Goal: Check status: Check status

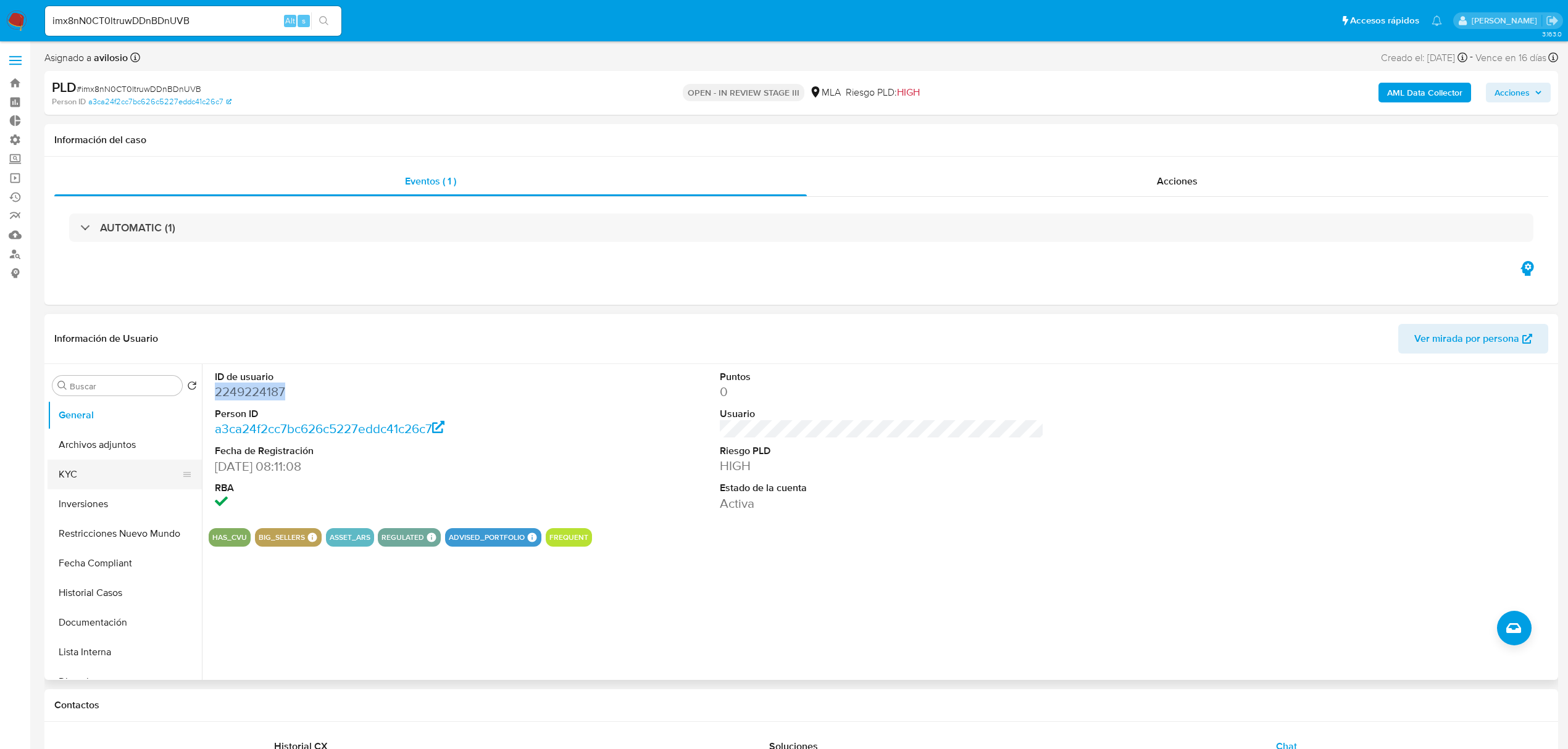
click at [128, 480] on button "KYC" at bounding box center [119, 474] width 144 height 30
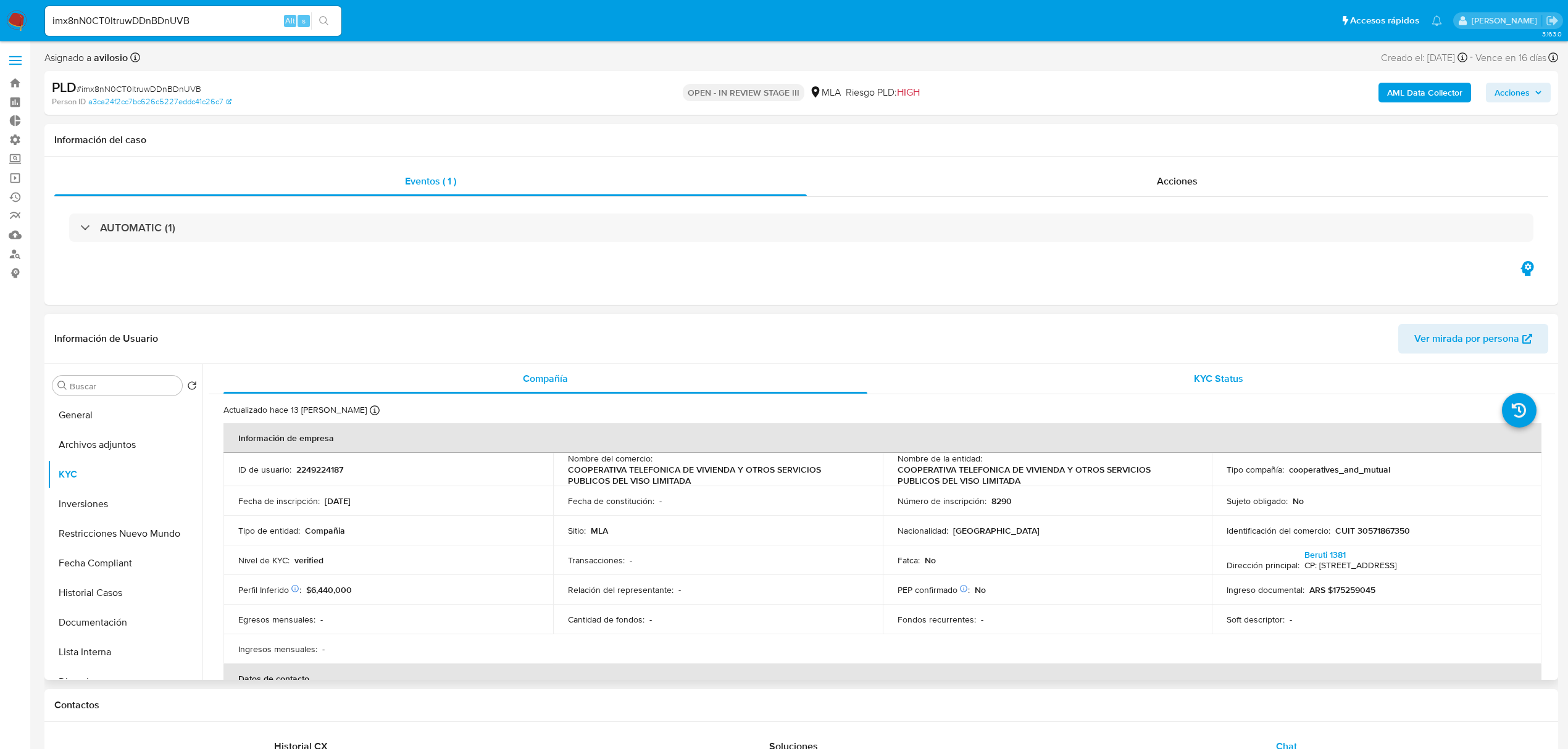
click at [1273, 383] on div "KYC Status" at bounding box center [1219, 379] width 644 height 30
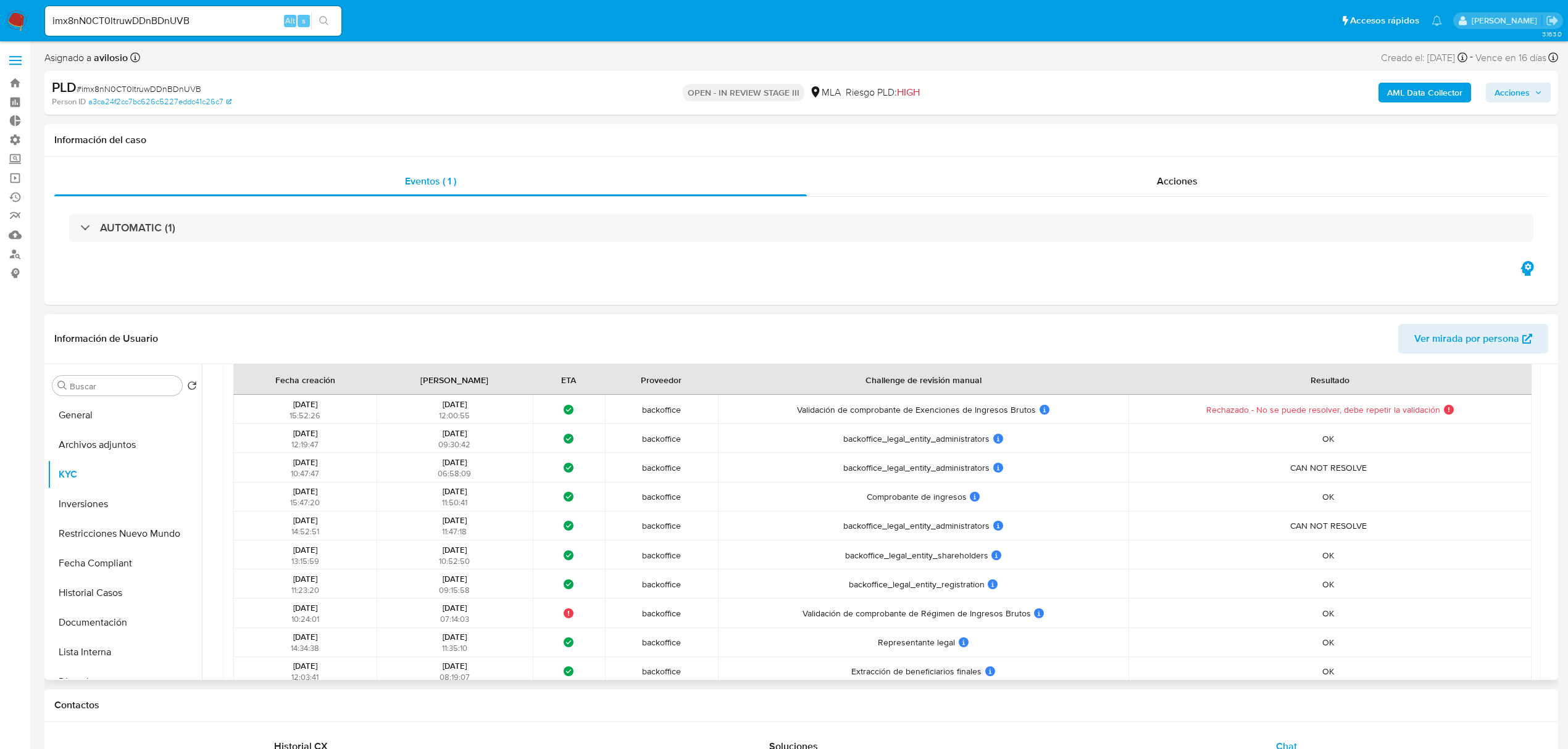
scroll to position [494, 0]
drag, startPoint x: 842, startPoint y: 440, endPoint x: 1000, endPoint y: 438, distance: 158.0
click at [1000, 438] on td "backoffice_legal_entity_administrators backoffice_legal_entity_administrators U…" at bounding box center [923, 434] width 411 height 29
drag, startPoint x: 865, startPoint y: 486, endPoint x: 979, endPoint y: 491, distance: 114.1
click at [979, 491] on div "Comprobante de ingresos Comprobante de ingresos User ID challenge: backoffice_p…" at bounding box center [923, 492] width 403 height 11
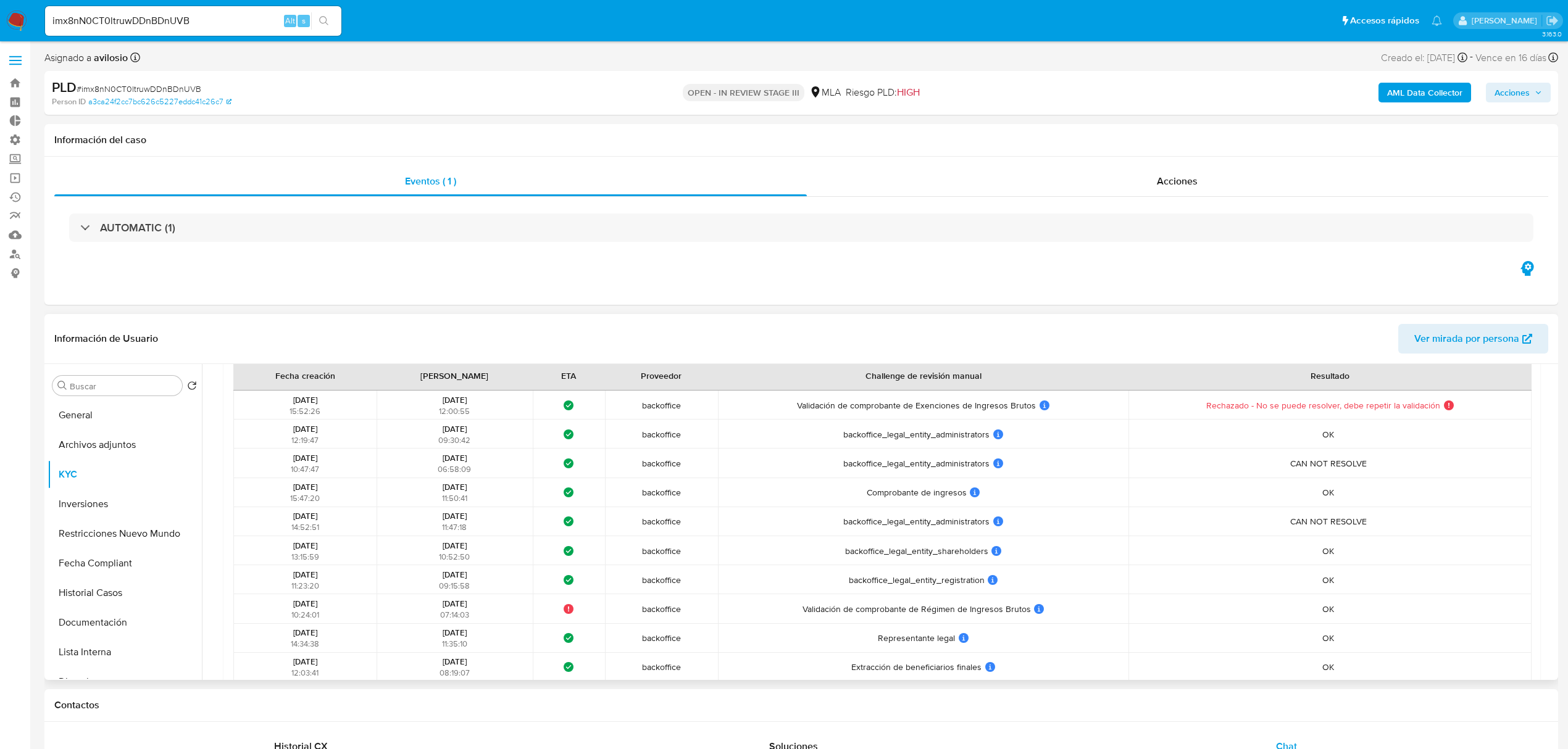
drag, startPoint x: 833, startPoint y: 554, endPoint x: 998, endPoint y: 546, distance: 165.2
click at [998, 546] on div "backoffice_legal_entity_shareholders backoffice_legal_entity_shareholders User …" at bounding box center [923, 550] width 403 height 11
drag, startPoint x: 837, startPoint y: 578, endPoint x: 1001, endPoint y: 590, distance: 164.4
click at [1001, 590] on td "backoffice_legal_entity_registration backoffice_legal_entity_registration User …" at bounding box center [923, 579] width 411 height 29
click at [149, 445] on button "Archivos adjuntos" at bounding box center [119, 444] width 144 height 30
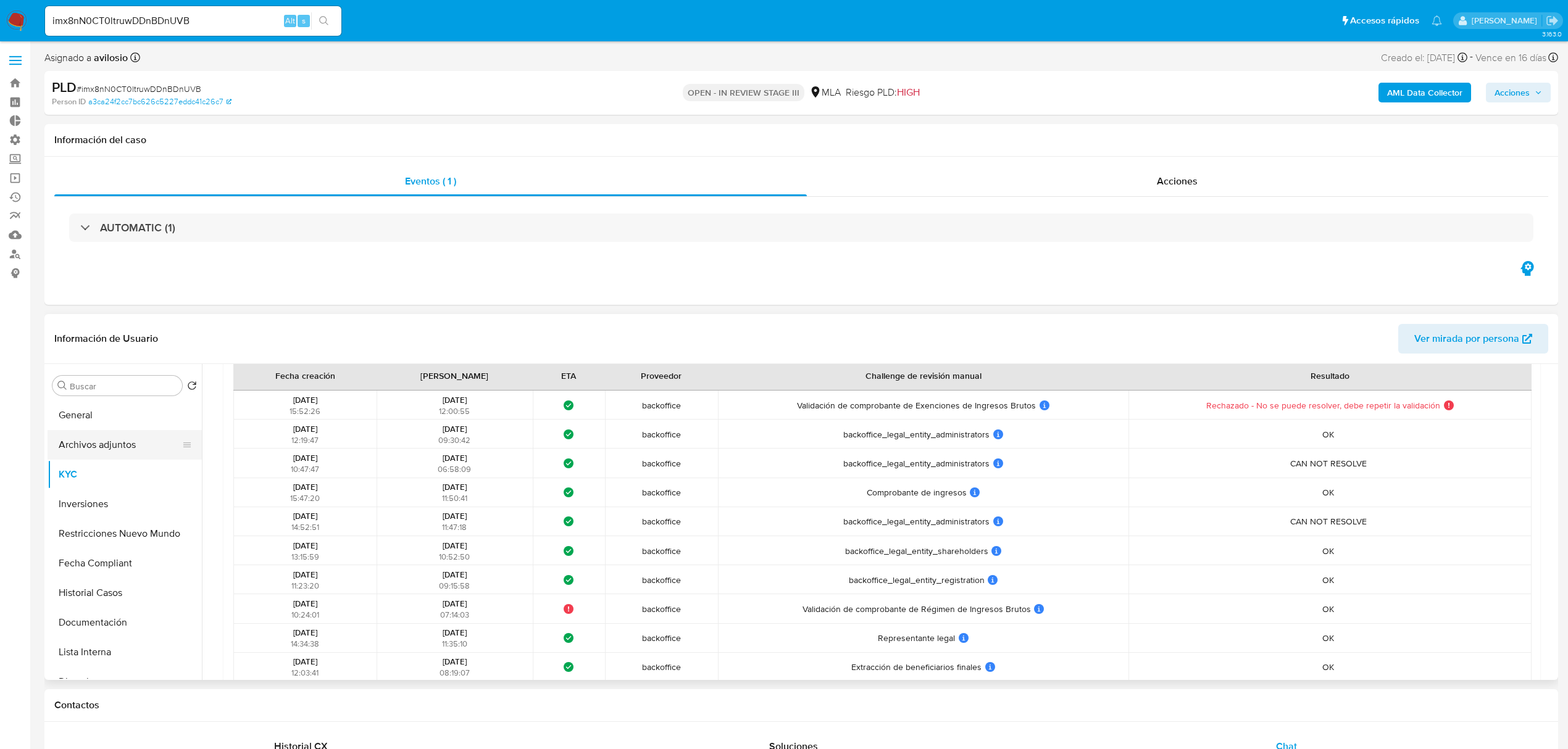
scroll to position [0, 0]
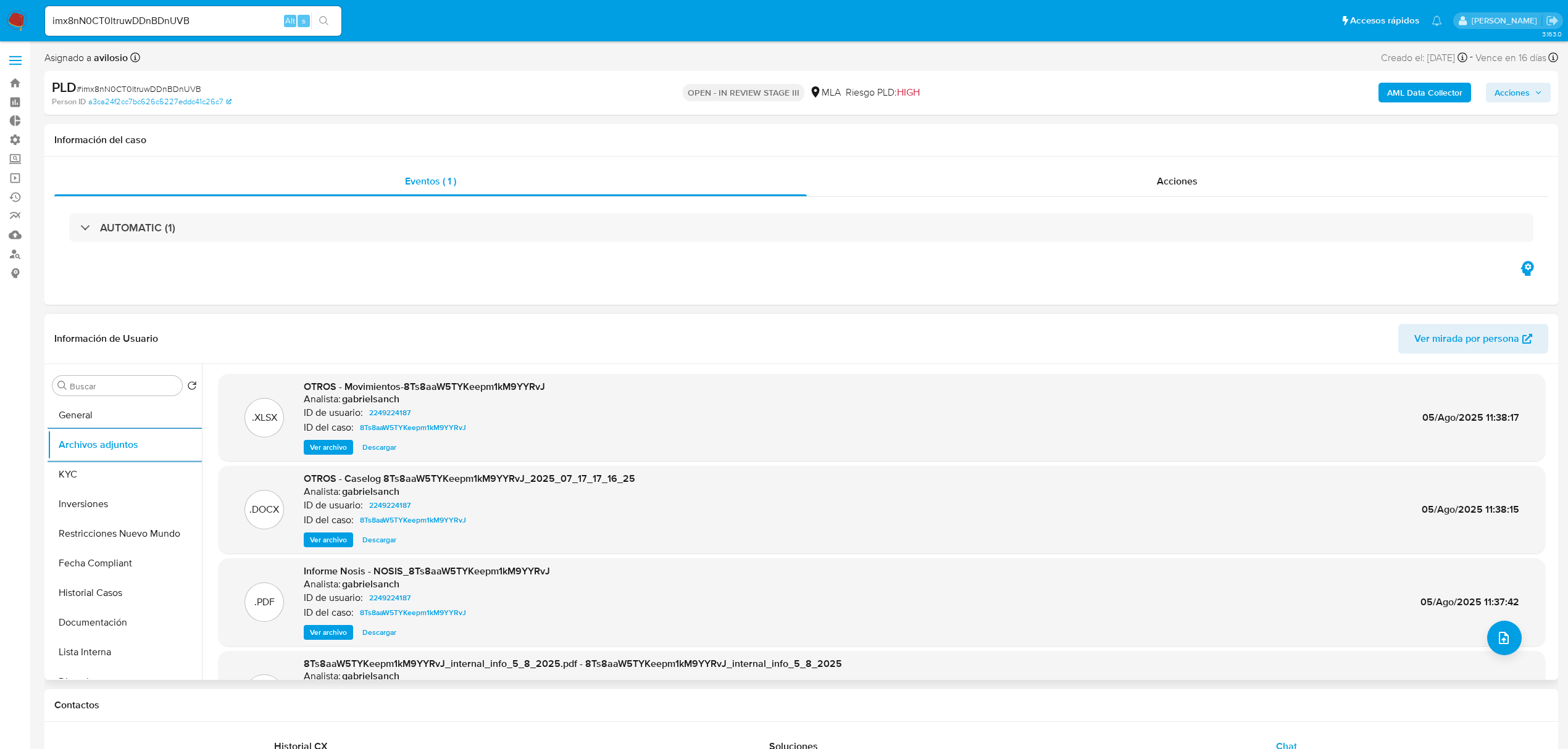
click at [48, 430] on button "Archivos adjuntos" at bounding box center [125, 444] width 154 height 30
